Goal: Task Accomplishment & Management: Manage account settings

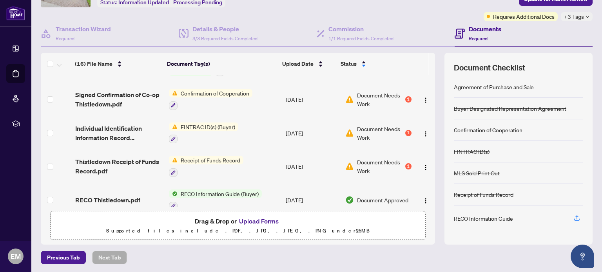
scroll to position [245, 0]
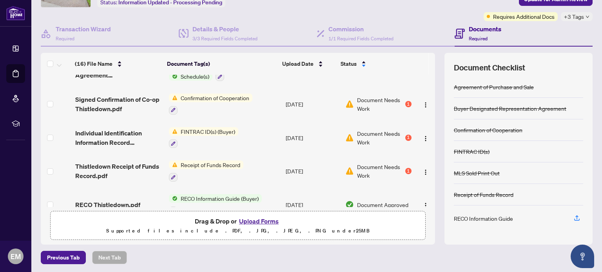
click at [370, 98] on span "Document Needs Work" at bounding box center [380, 104] width 46 height 17
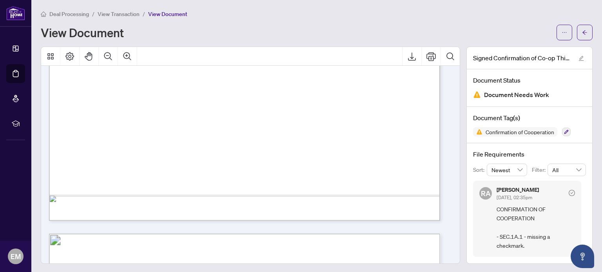
scroll to position [362, 0]
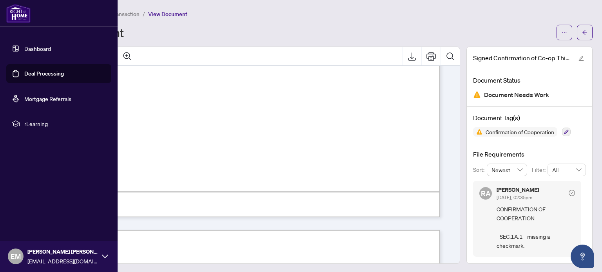
click at [44, 47] on link "Dashboard" at bounding box center [37, 48] width 27 height 7
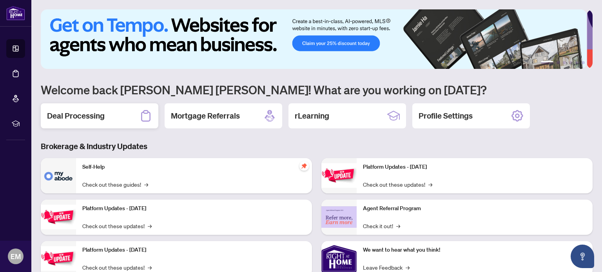
click at [89, 111] on h2 "Deal Processing" at bounding box center [76, 116] width 58 height 11
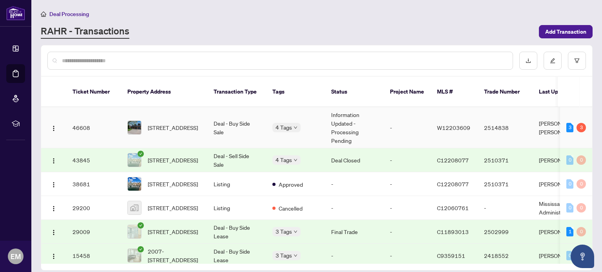
click at [158, 123] on span "[STREET_ADDRESS]" at bounding box center [173, 127] width 50 height 9
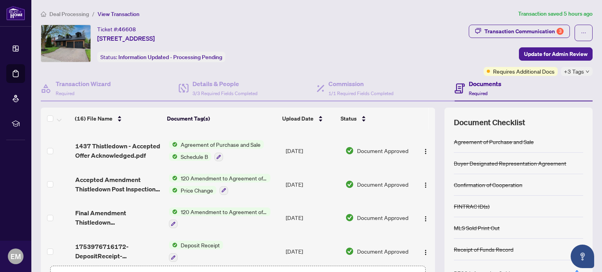
scroll to position [385, 0]
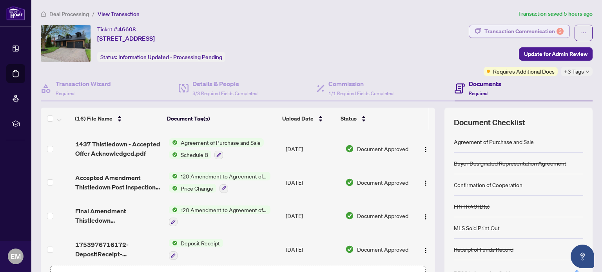
click at [493, 35] on div "Transaction Communication 3" at bounding box center [523, 31] width 79 height 13
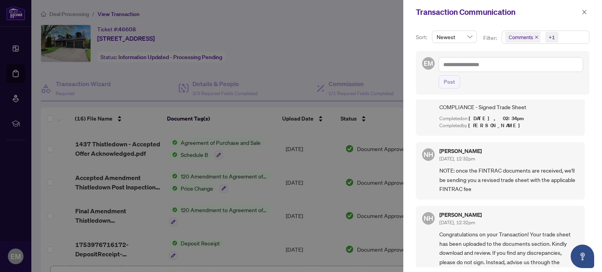
scroll to position [938, 0]
